Goal: Task Accomplishment & Management: Use online tool/utility

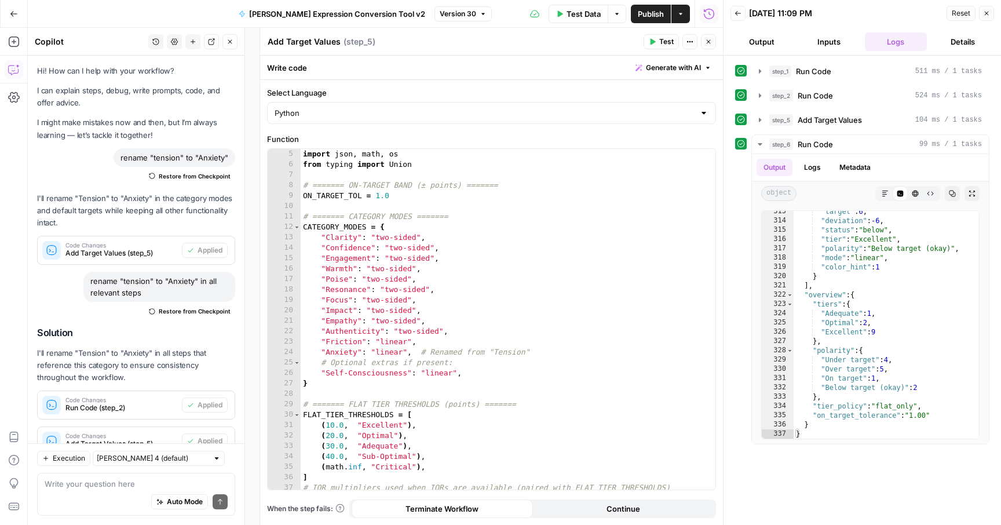
scroll to position [52, 0]
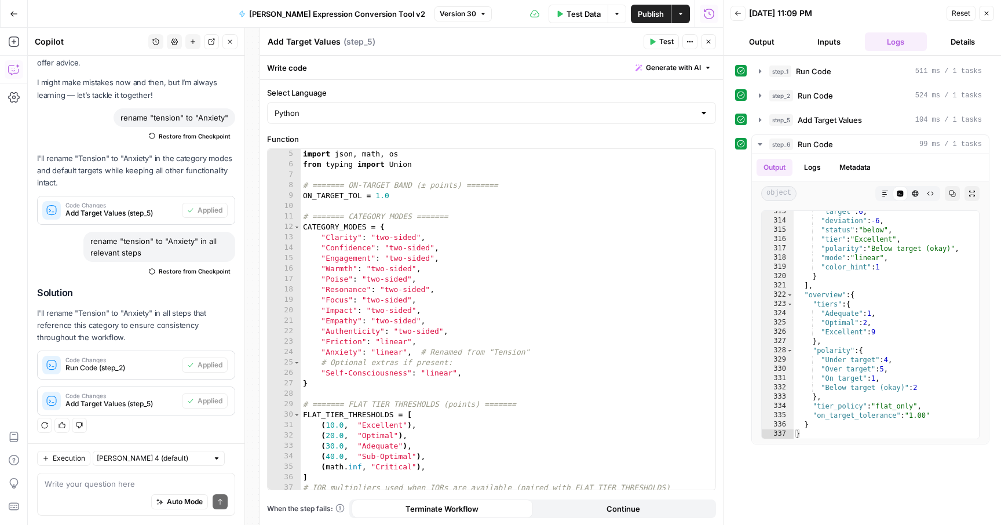
click at [13, 19] on button "Go Back" at bounding box center [13, 13] width 21 height 21
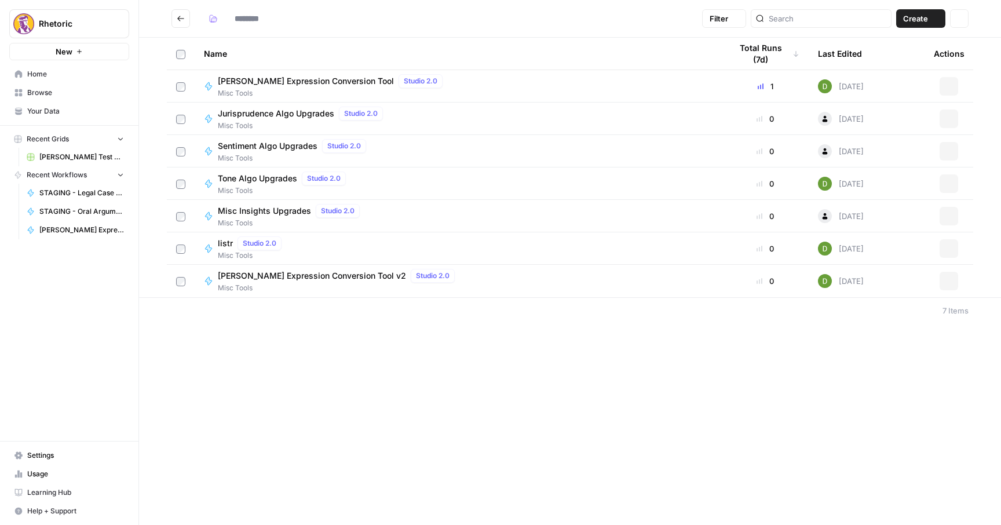
type input "**********"
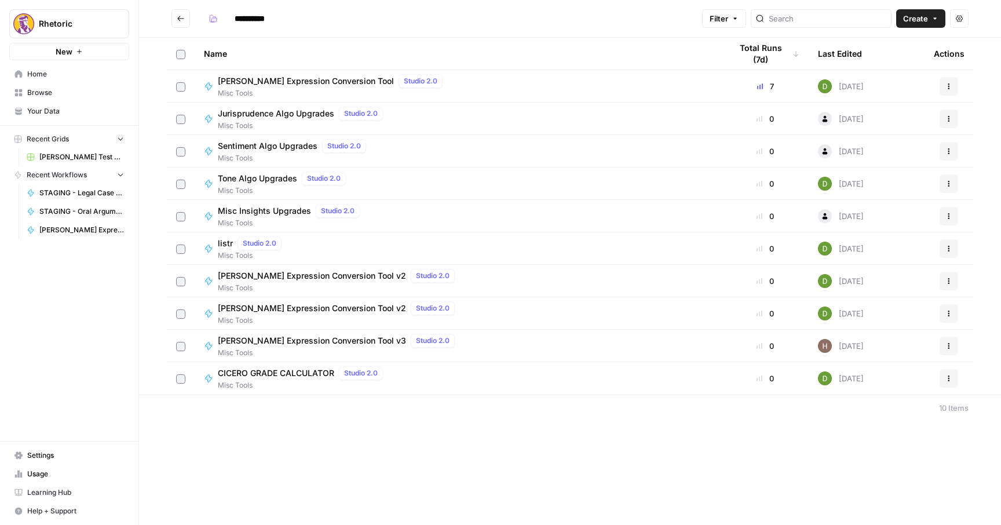
click at [175, 18] on button "Go back" at bounding box center [180, 18] width 19 height 19
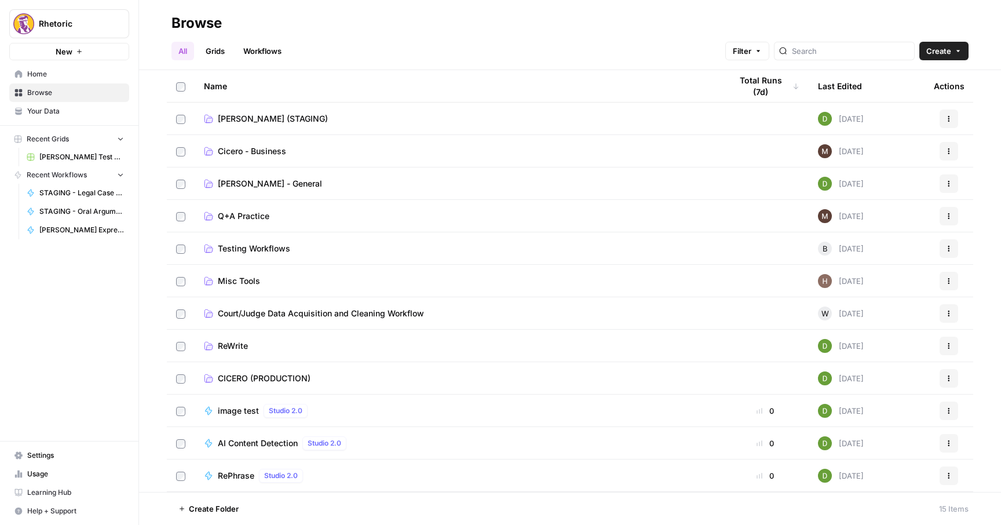
click at [251, 121] on span "[PERSON_NAME] (STAGING)" at bounding box center [273, 119] width 110 height 12
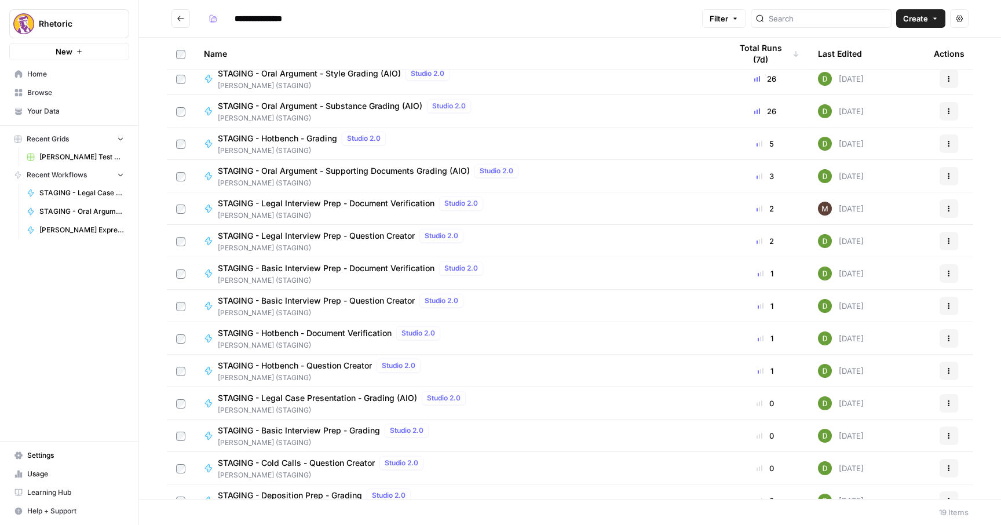
scroll to position [33, 0]
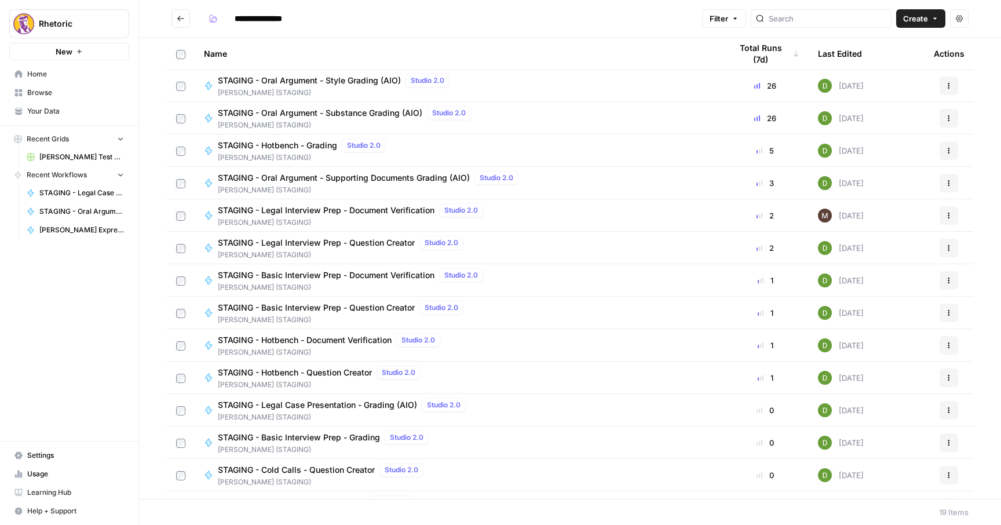
click at [339, 174] on span "STAGING - Oral Argument - Supporting Documents Grading (AIO)" at bounding box center [344, 178] width 252 height 12
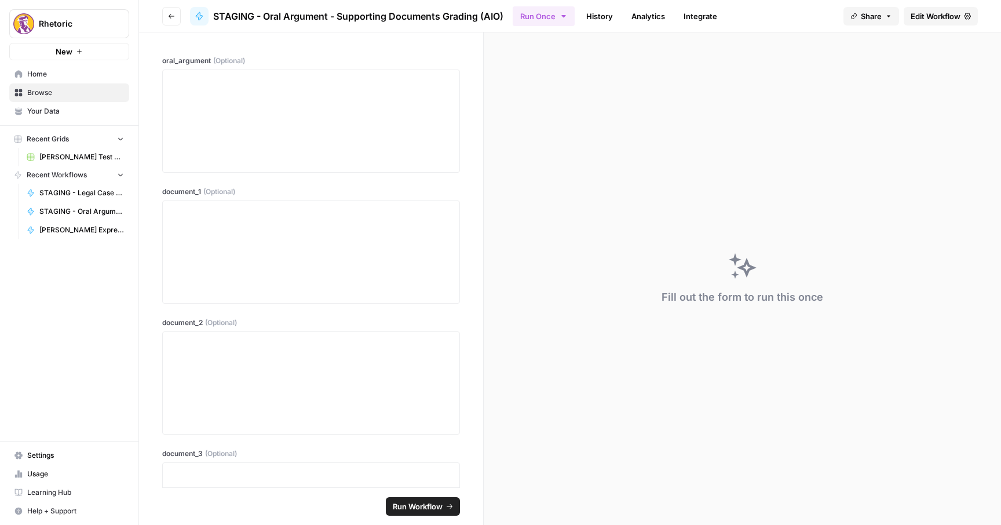
click at [931, 11] on span "Edit Workflow" at bounding box center [936, 16] width 50 height 12
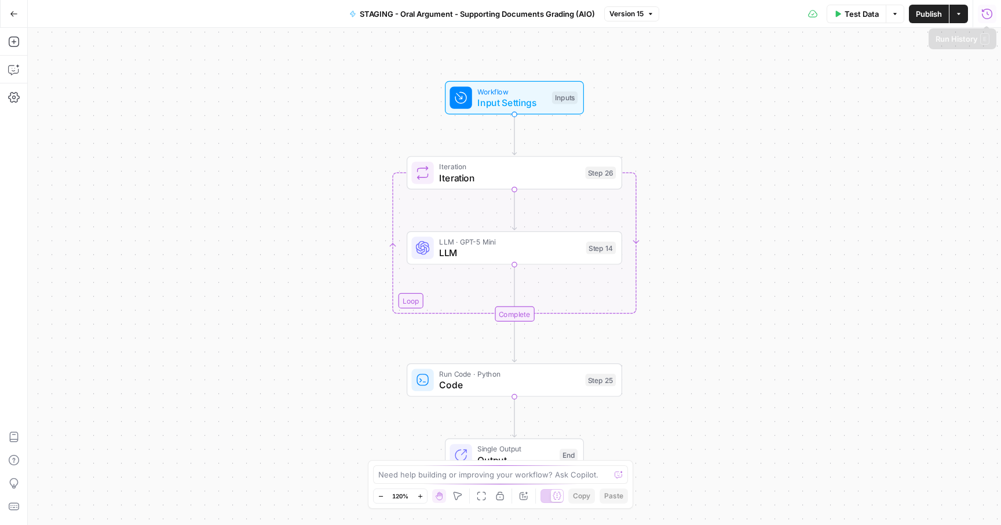
click at [992, 8] on icon "button" at bounding box center [987, 14] width 12 height 12
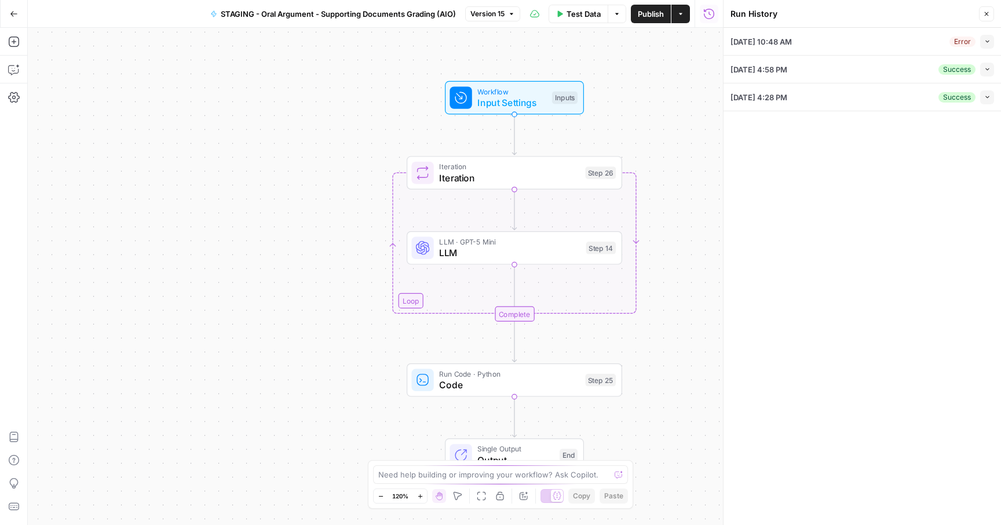
click at [990, 41] on icon "button" at bounding box center [987, 41] width 6 height 6
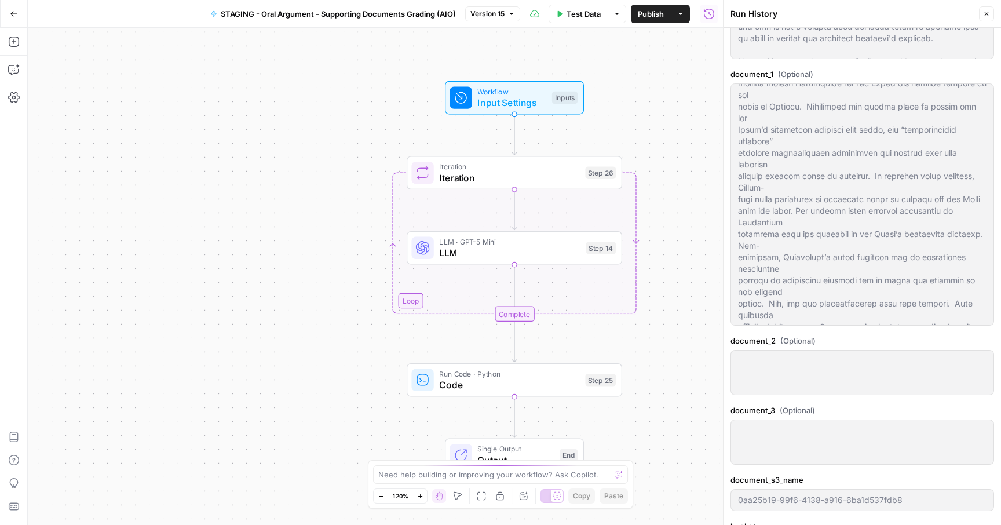
scroll to position [432, 0]
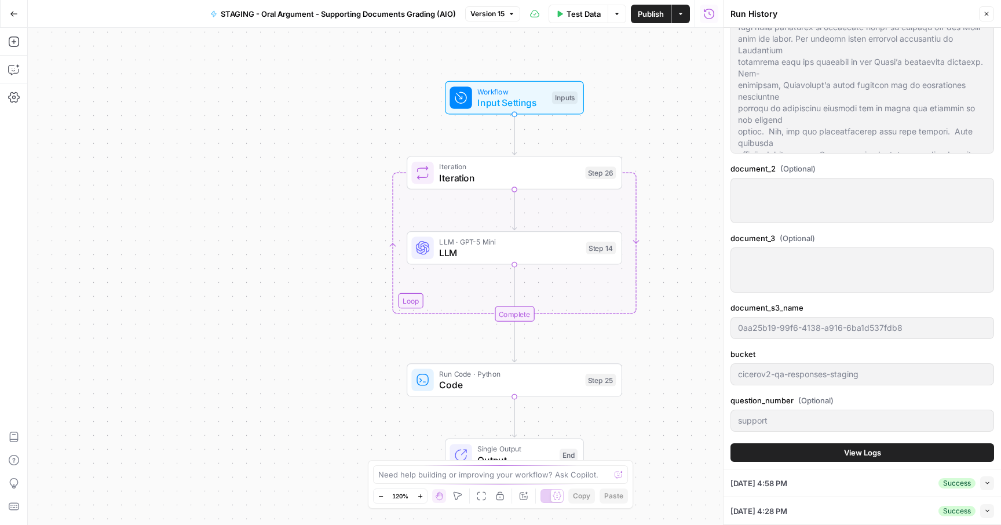
click at [823, 448] on button "View Logs" at bounding box center [863, 452] width 264 height 19
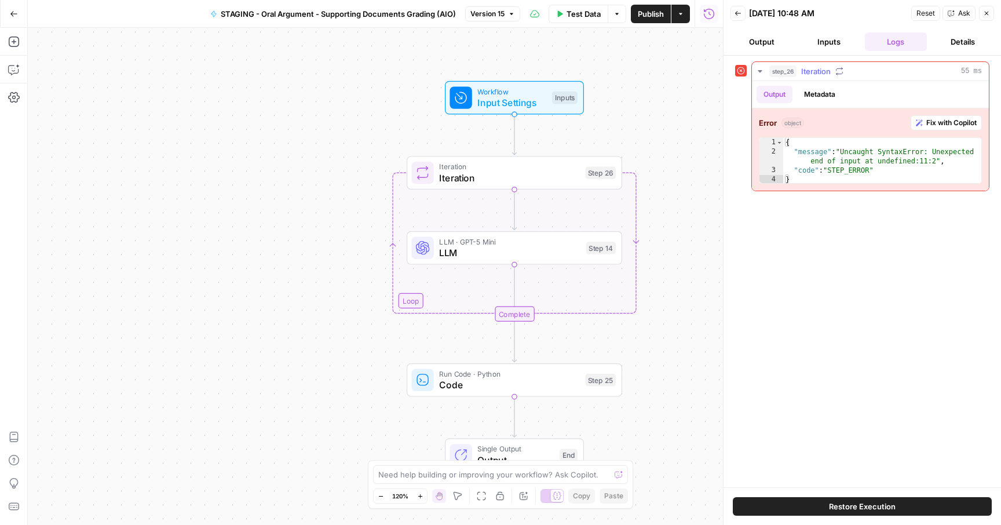
click at [937, 126] on span "Fix with Copilot" at bounding box center [951, 123] width 50 height 10
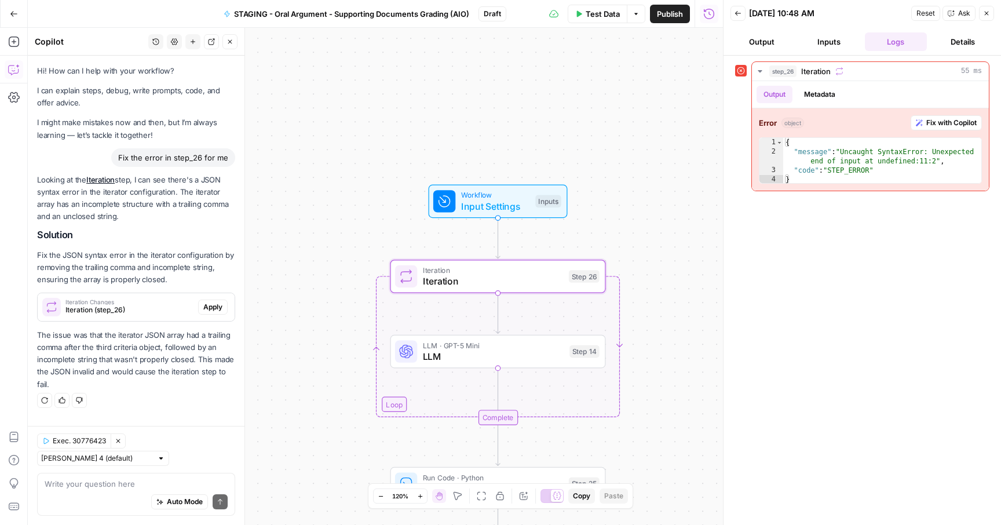
click at [202, 307] on button "Apply" at bounding box center [213, 307] width 30 height 15
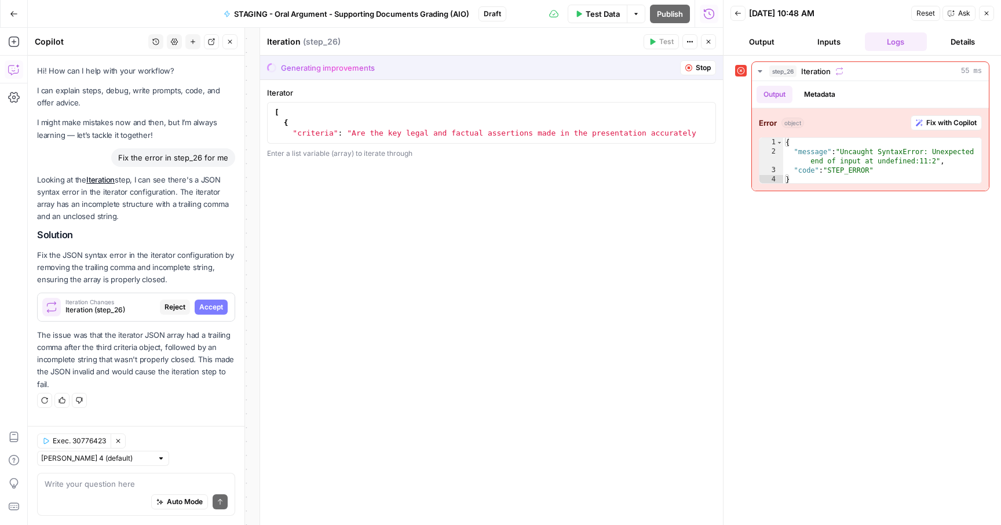
click at [216, 308] on span "Accept" at bounding box center [211, 307] width 24 height 10
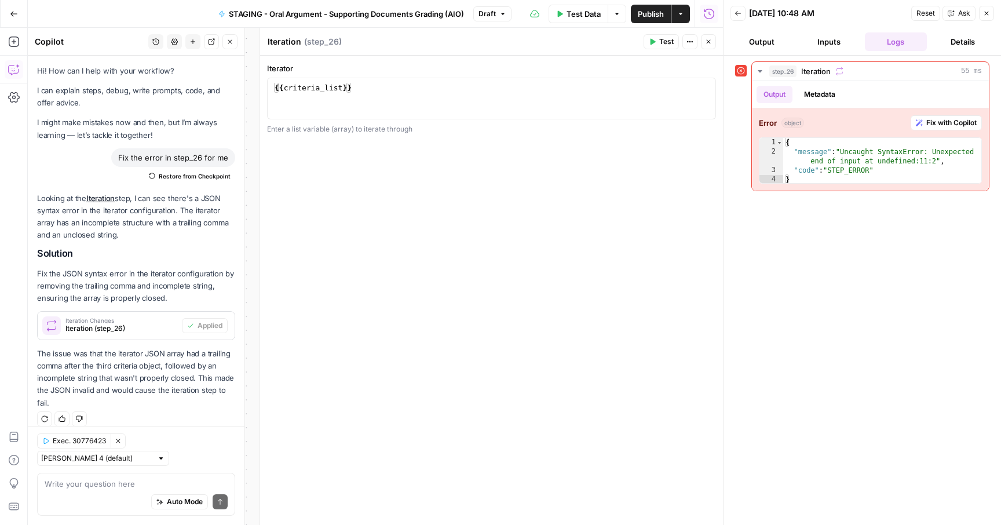
click at [437, 100] on div "{{ criteria_list }}" at bounding box center [491, 109] width 439 height 52
type textarea "**"
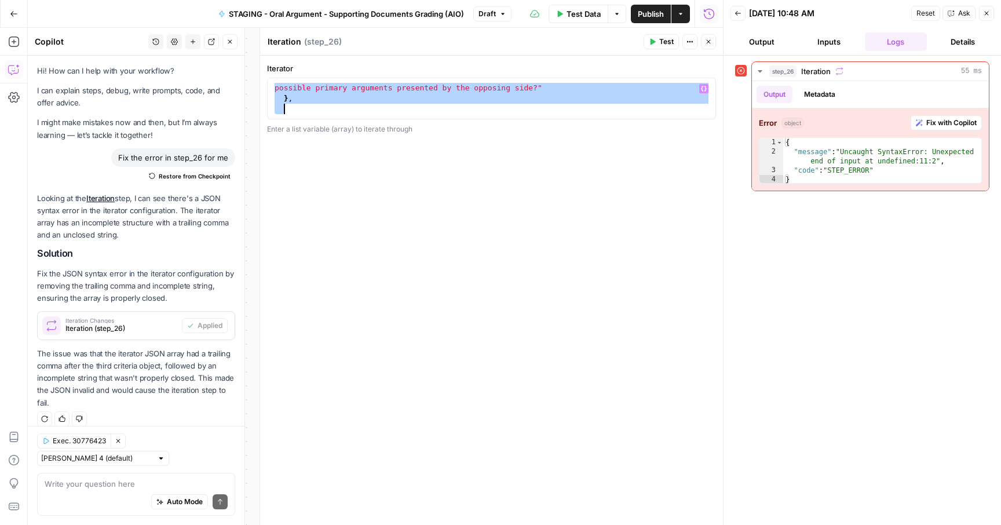
scroll to position [115, 0]
click at [432, 104] on div ""criteria" : "How effectively does the presentation preemptively dismantle or n…" at bounding box center [491, 103] width 439 height 63
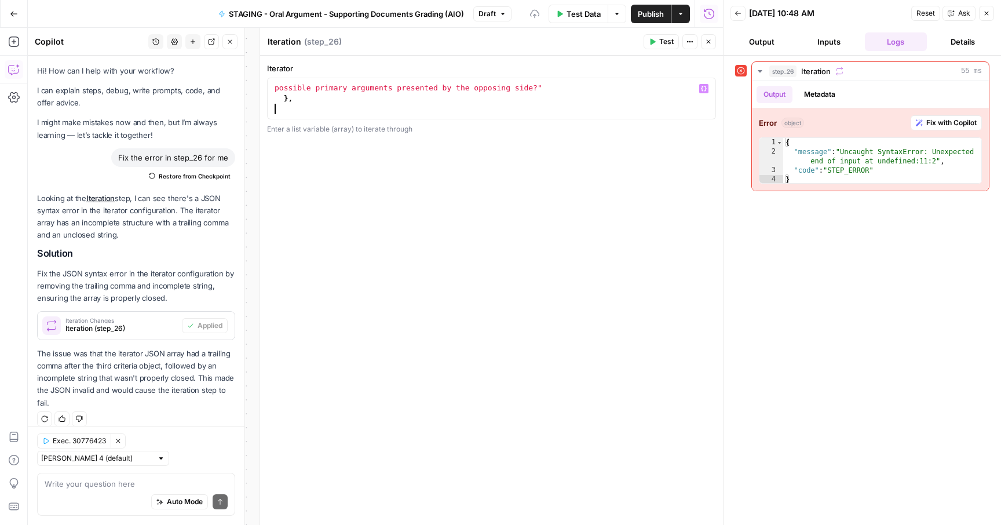
scroll to position [104, 0]
click at [648, 12] on span "Publish" at bounding box center [651, 14] width 26 height 12
click at [357, 108] on div ""criteria" : "How effectively does the presentation preemptively dismantle or n…" at bounding box center [491, 114] width 439 height 63
type textarea "*"
paste textarea "*"
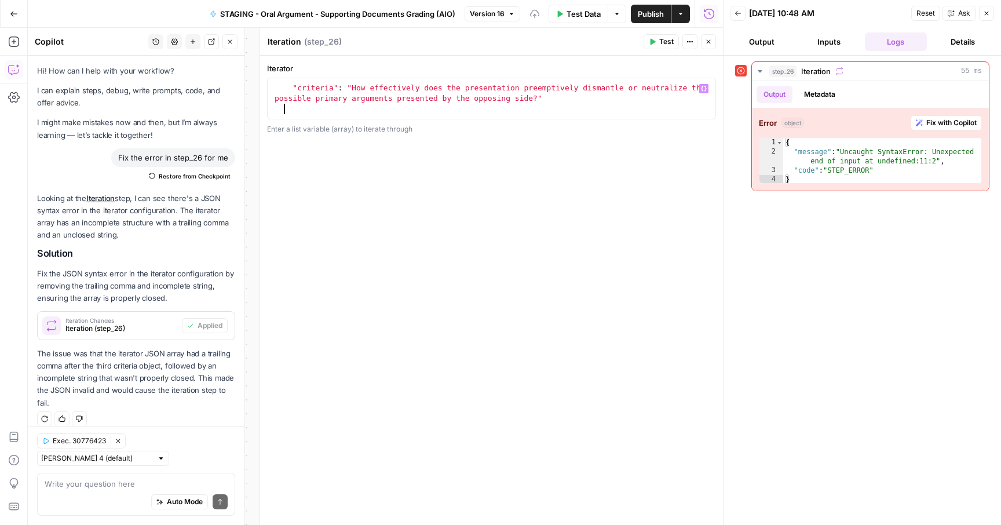
type textarea "*"
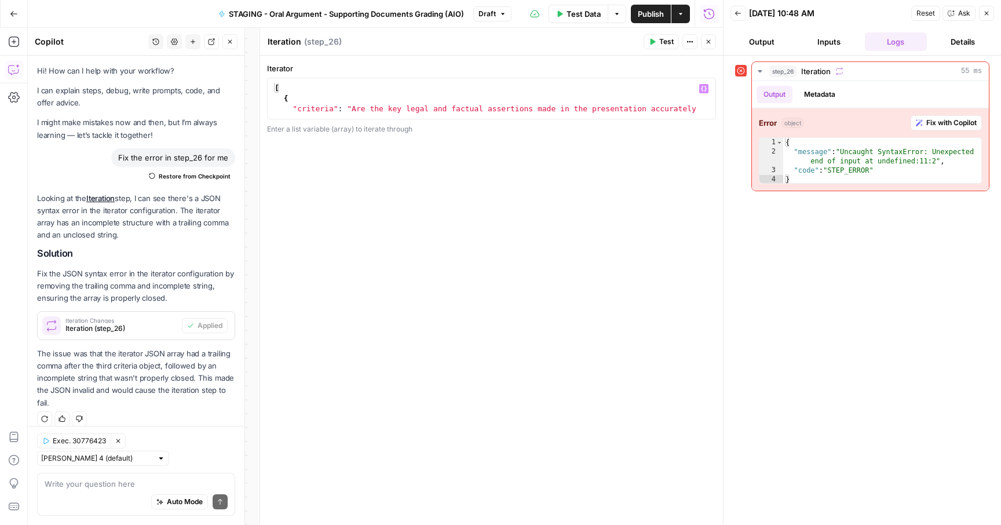
click at [665, 18] on button "Publish" at bounding box center [651, 14] width 40 height 19
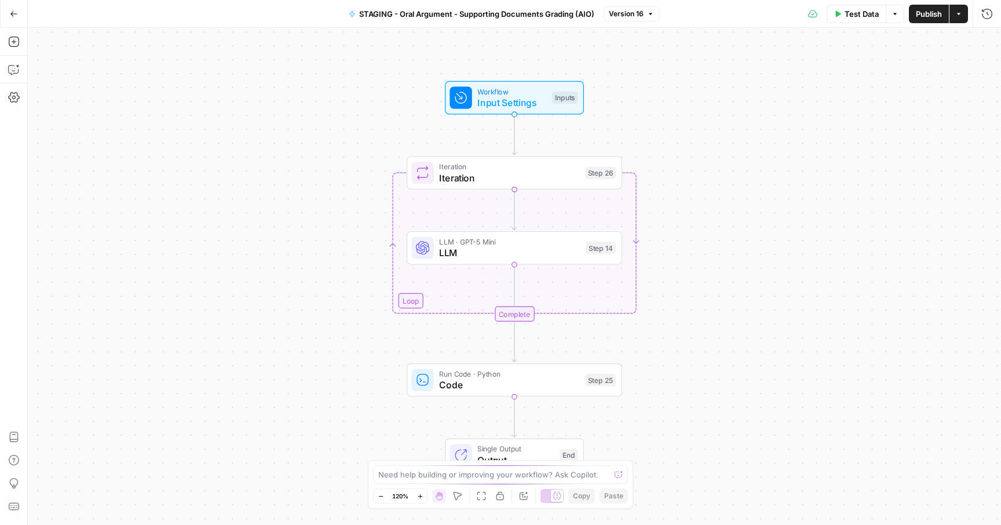
click at [18, 20] on button "Go Back" at bounding box center [13, 13] width 21 height 21
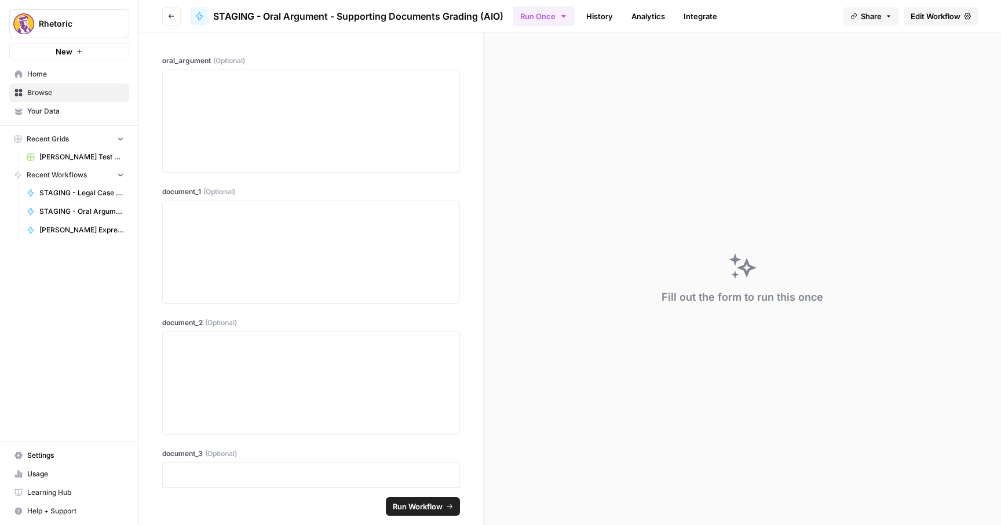
click at [171, 16] on icon "button" at bounding box center [172, 16] width 6 height 5
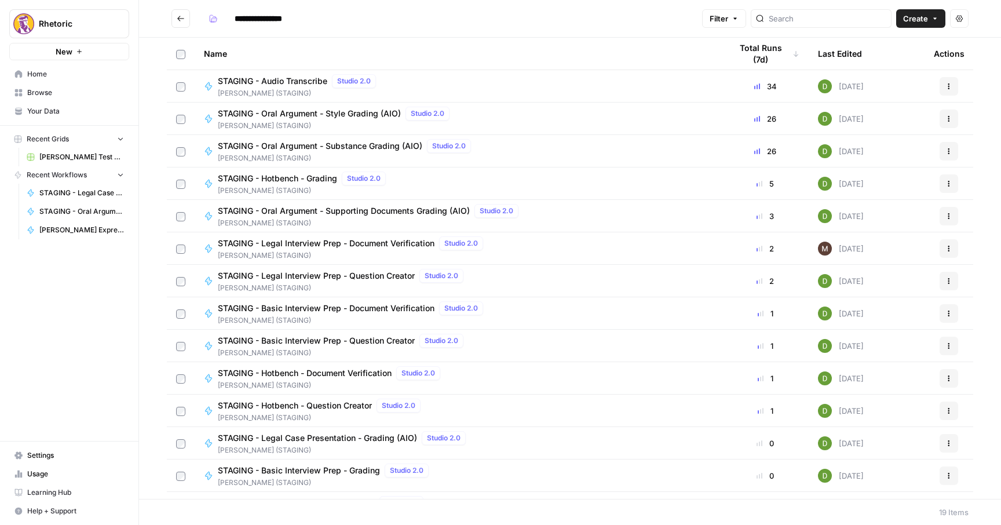
click at [354, 148] on span "STAGING - Oral Argument - Substance Grading (AIO)" at bounding box center [320, 146] width 205 height 12
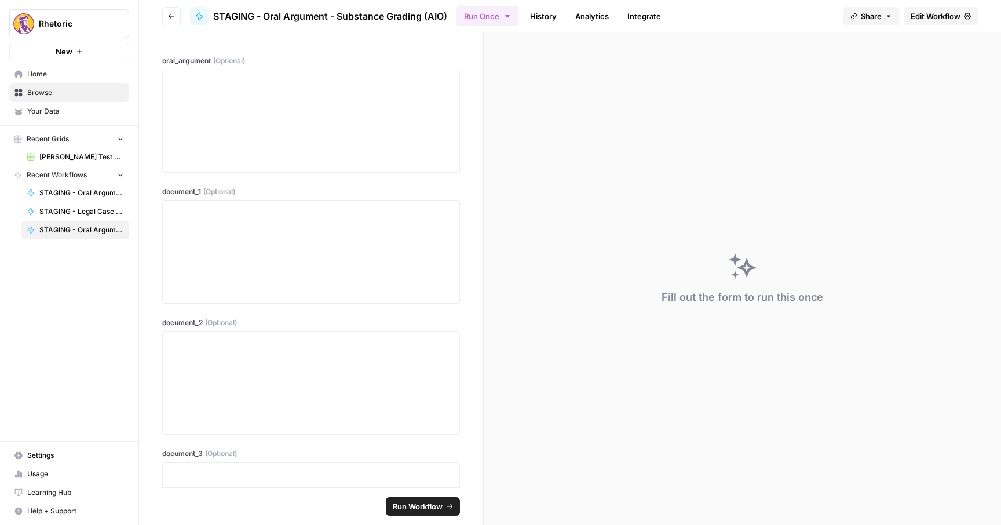
click at [929, 21] on span "Edit Workflow" at bounding box center [936, 16] width 50 height 12
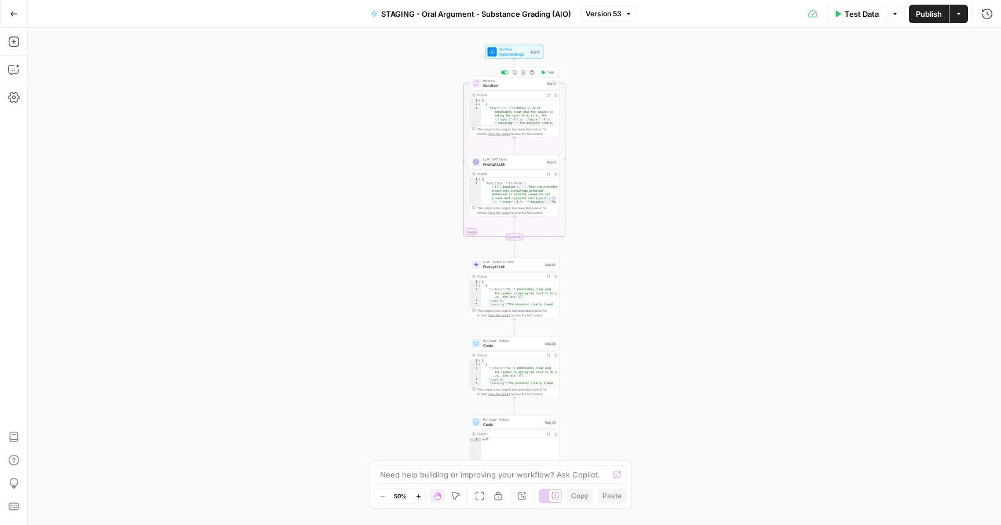
click at [501, 85] on span "Iteration" at bounding box center [513, 85] width 60 height 6
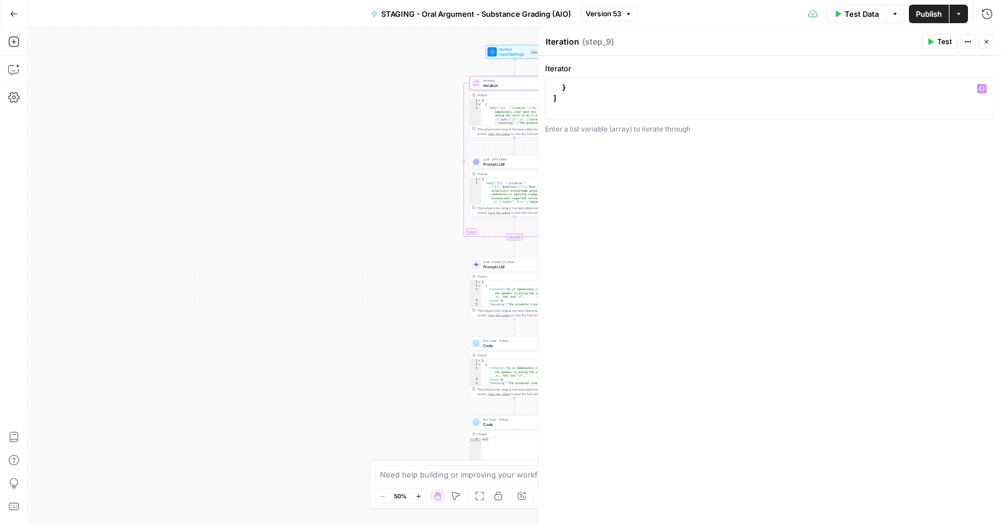
scroll to position [448, 0]
click at [586, 100] on div "} ]" at bounding box center [769, 109] width 439 height 52
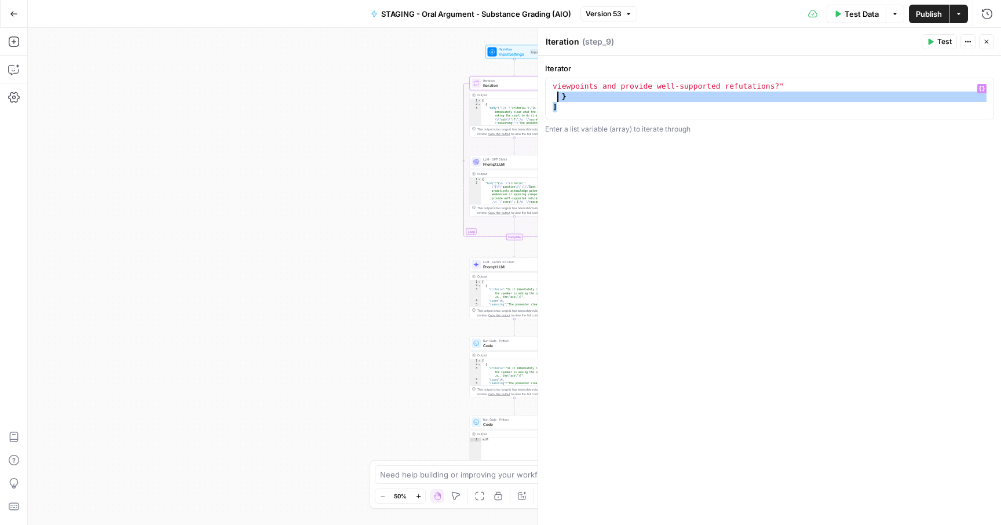
drag, startPoint x: 576, startPoint y: 107, endPoint x: 556, endPoint y: 97, distance: 22.8
click at [556, 97] on div ""criteria" : "Does the presenter proactively acknowledge potential weaknesses o…" at bounding box center [769, 102] width 439 height 63
type textarea "* *"
